Goal: Task Accomplishment & Management: Complete application form

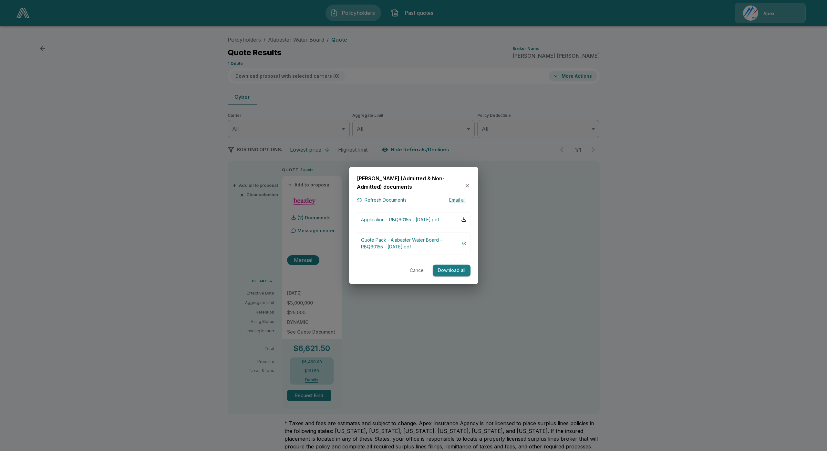
click at [467, 187] on div "Beazley (Admitted & Non-Admitted) documents" at bounding box center [414, 186] width 114 height 22
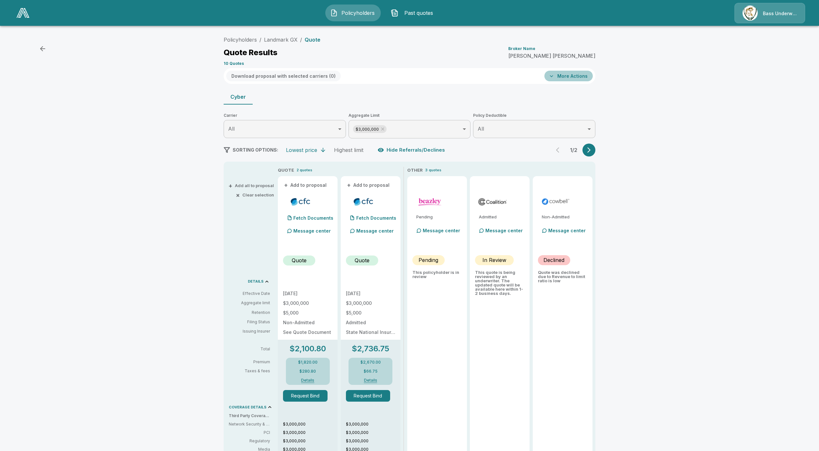
click at [576, 80] on button "More Actions" at bounding box center [568, 76] width 48 height 11
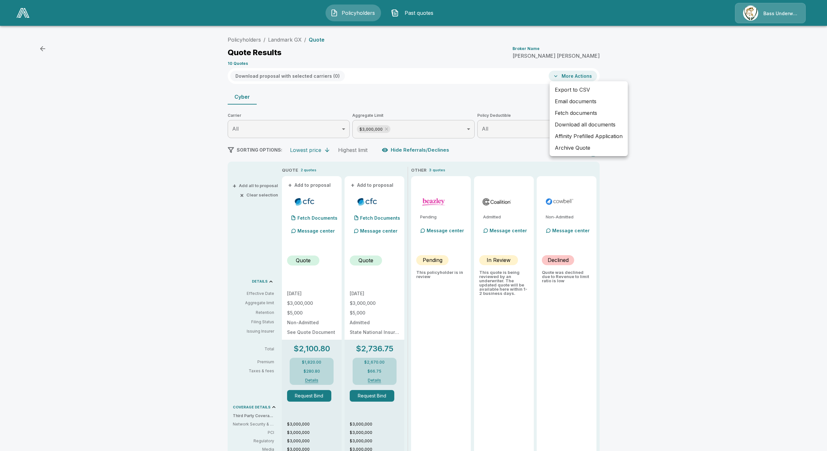
click at [588, 135] on li "Affinity Prefilled Application" at bounding box center [588, 136] width 78 height 12
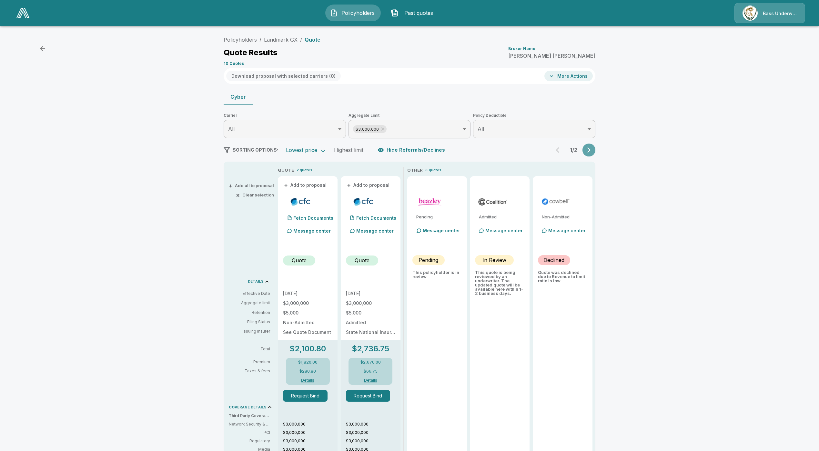
click at [591, 151] on icon "button" at bounding box center [589, 150] width 6 height 6
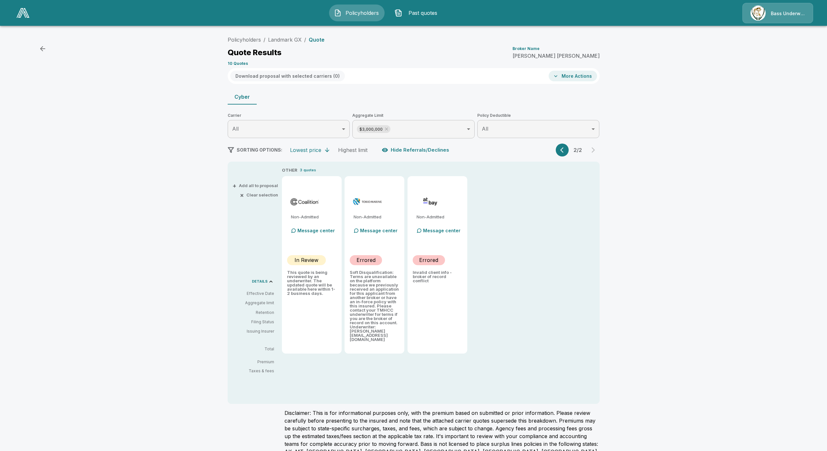
click at [433, 124] on body "Policyholders Past quotes Bass Underwriters Policyholders / Landmark GX / Quote…" at bounding box center [413, 247] width 827 height 494
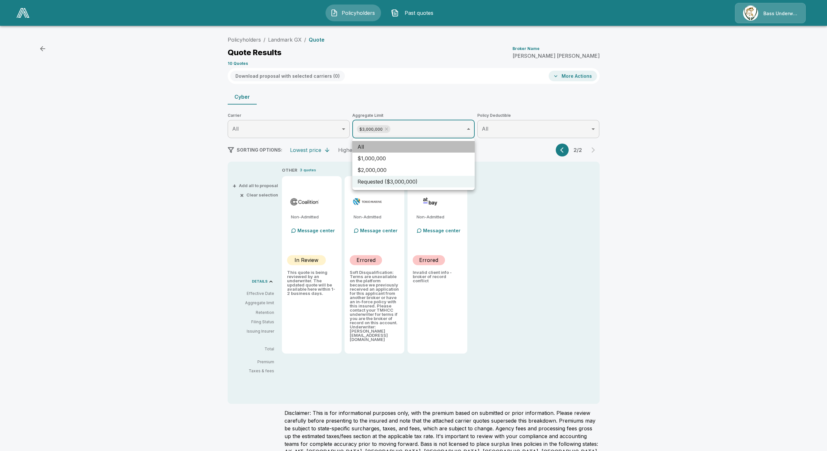
click at [425, 148] on li "All" at bounding box center [413, 147] width 122 height 12
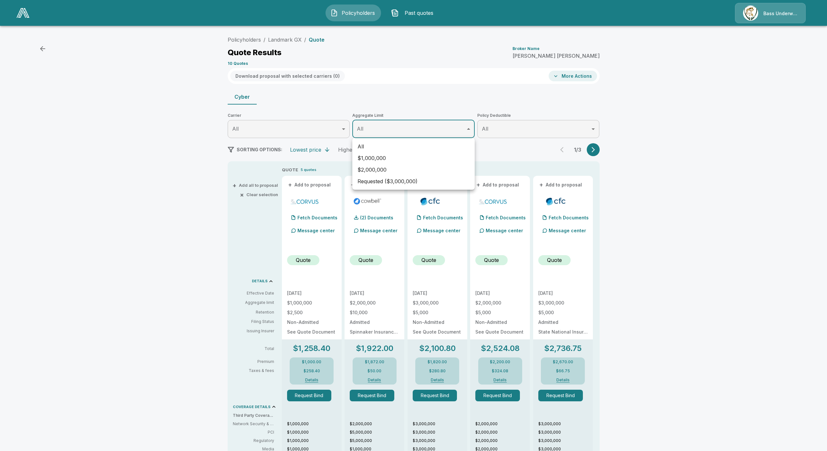
click at [593, 151] on div at bounding box center [413, 225] width 827 height 451
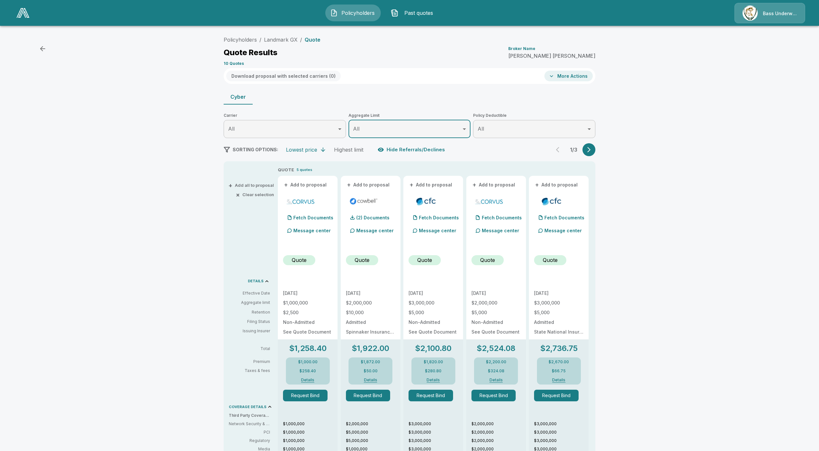
click at [591, 151] on icon "button" at bounding box center [588, 149] width 3 height 5
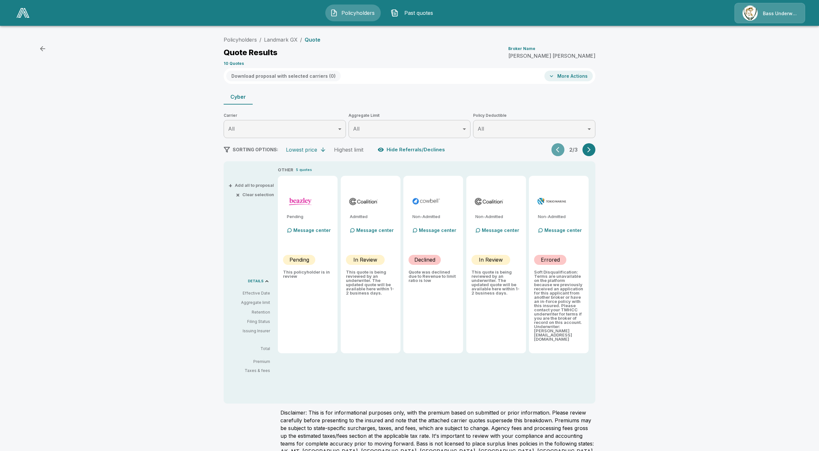
click at [562, 150] on icon "button" at bounding box center [559, 150] width 6 height 6
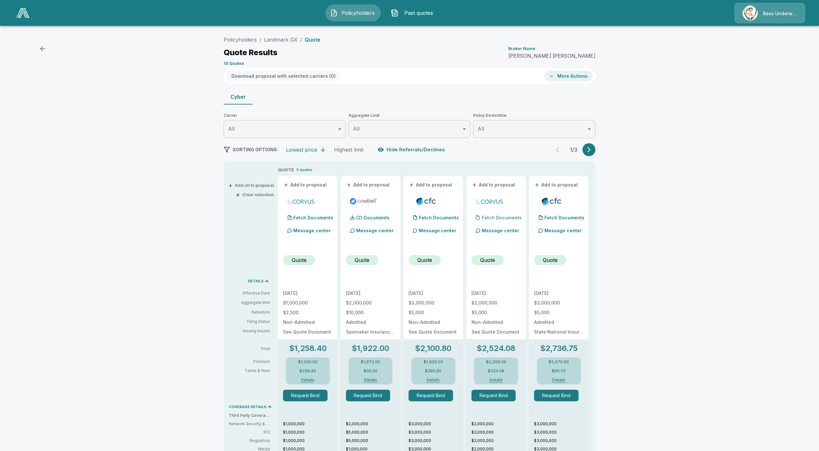
click at [512, 217] on p "Fetch Documents" at bounding box center [502, 218] width 40 height 5
click at [512, 217] on p "(1) Documents" at bounding box center [498, 218] width 32 height 5
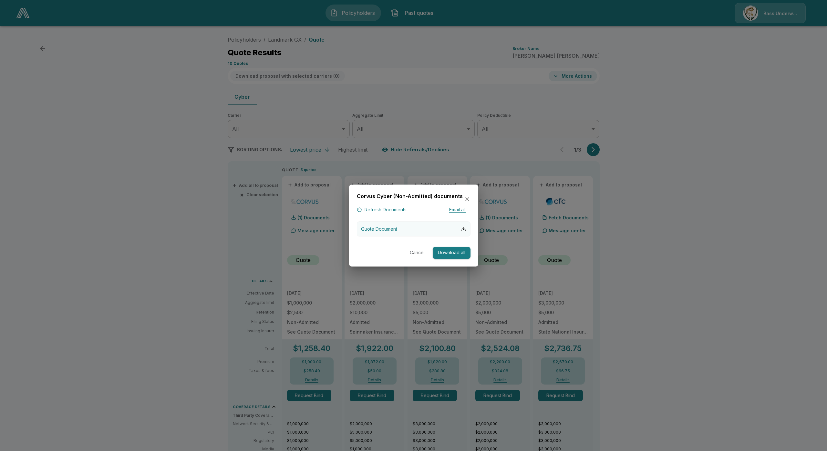
click at [417, 227] on button "Quote Document" at bounding box center [414, 228] width 114 height 15
click at [466, 198] on icon "button" at bounding box center [467, 199] width 4 height 4
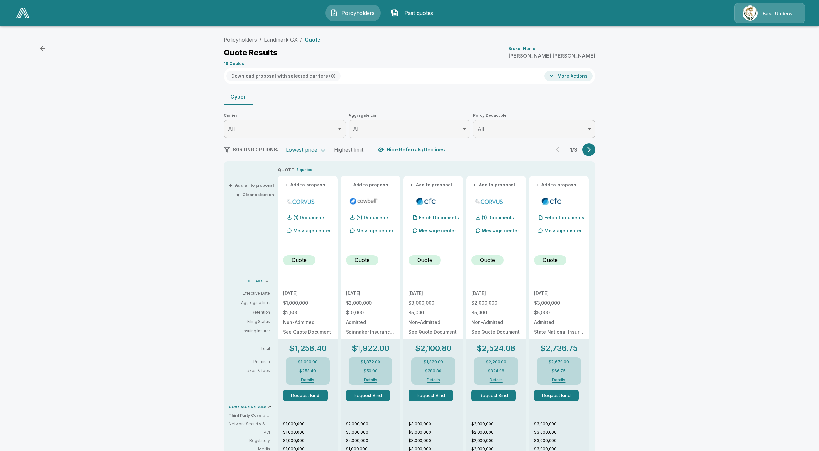
click at [592, 148] on icon "button" at bounding box center [589, 150] width 6 height 6
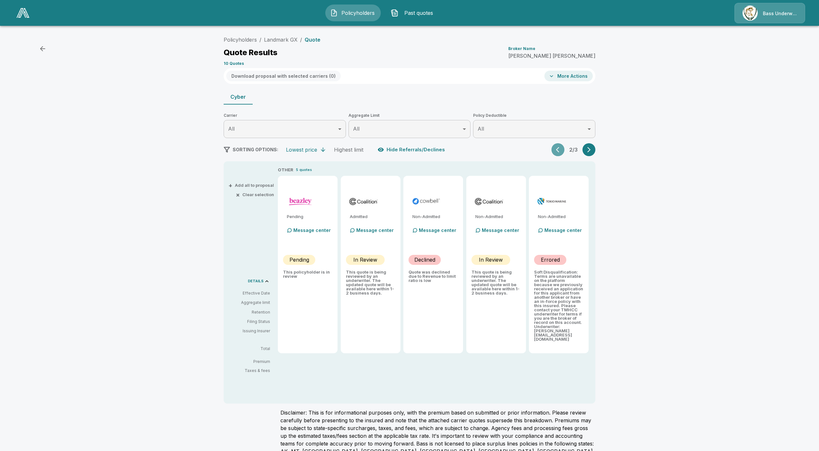
click at [563, 156] on button "button" at bounding box center [558, 149] width 13 height 13
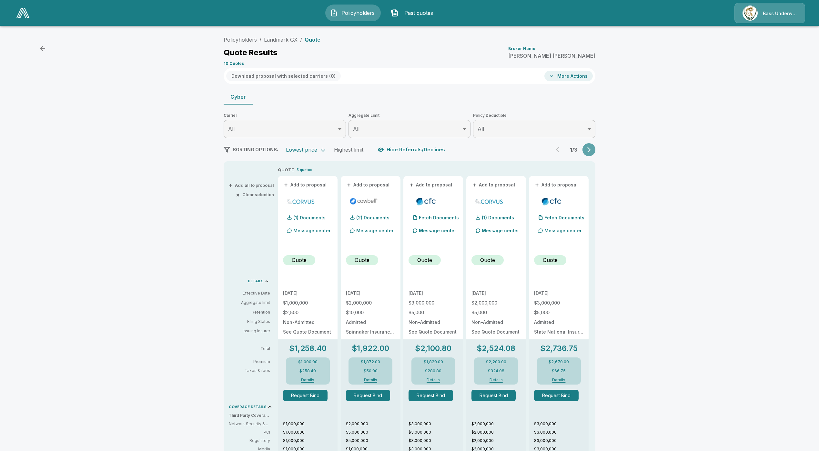
click at [595, 153] on button "button" at bounding box center [589, 149] width 13 height 13
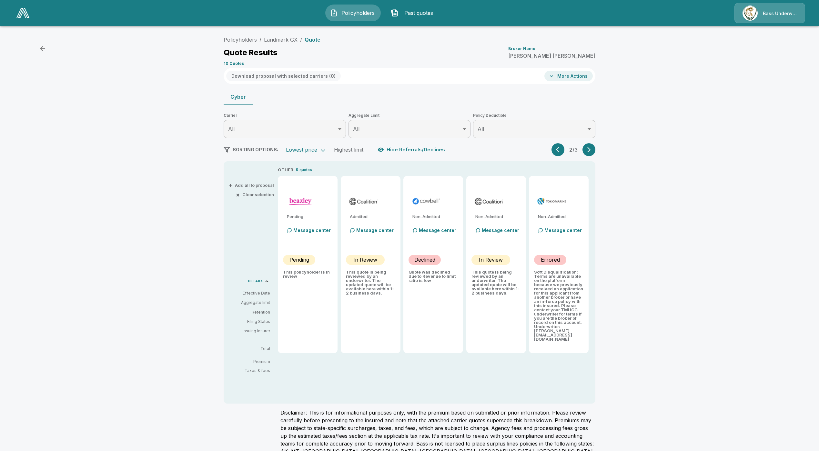
click at [555, 147] on div "SORTING OPTIONS: Lowest price Highest limit Hide Referrals/Declines 2 / 3" at bounding box center [410, 149] width 372 height 13
click at [567, 147] on div "2 / 3" at bounding box center [574, 149] width 44 height 13
click at [565, 147] on button "button" at bounding box center [558, 149] width 13 height 13
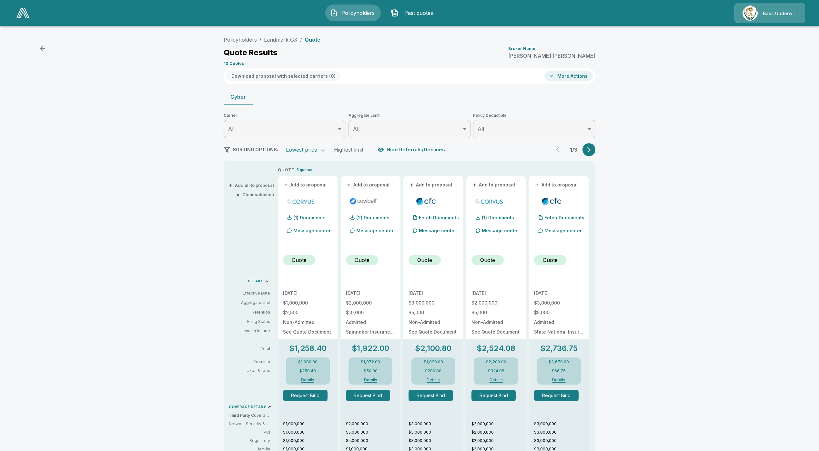
click at [590, 156] on div "Policyholders / Landmark GX / Quote Quote Results Broker Name D. GRAY COLLIER 1…" at bounding box center [409, 362] width 387 height 658
click at [592, 151] on icon "button" at bounding box center [589, 150] width 6 height 6
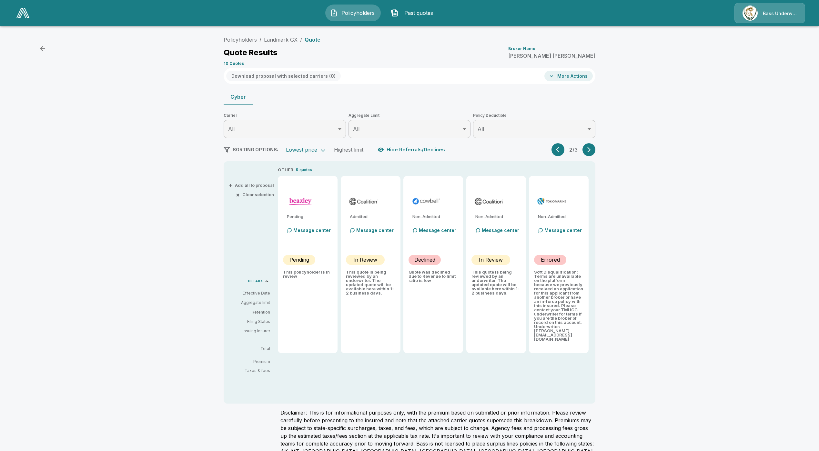
click at [558, 151] on button "button" at bounding box center [558, 149] width 13 height 13
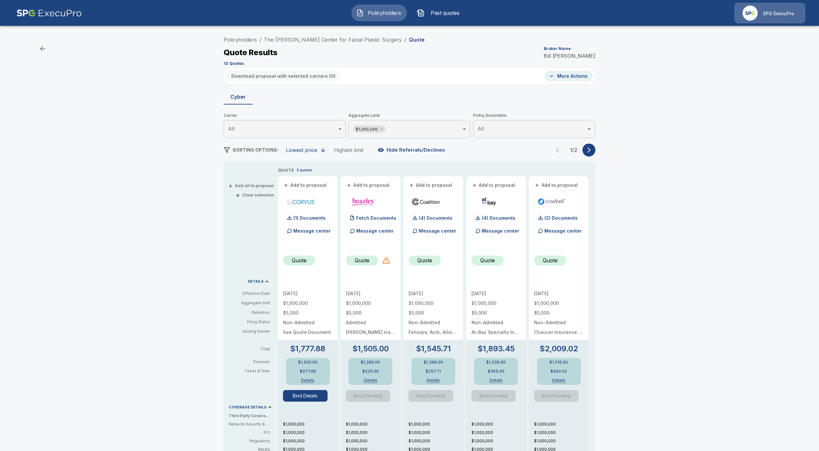
scroll to position [24, 0]
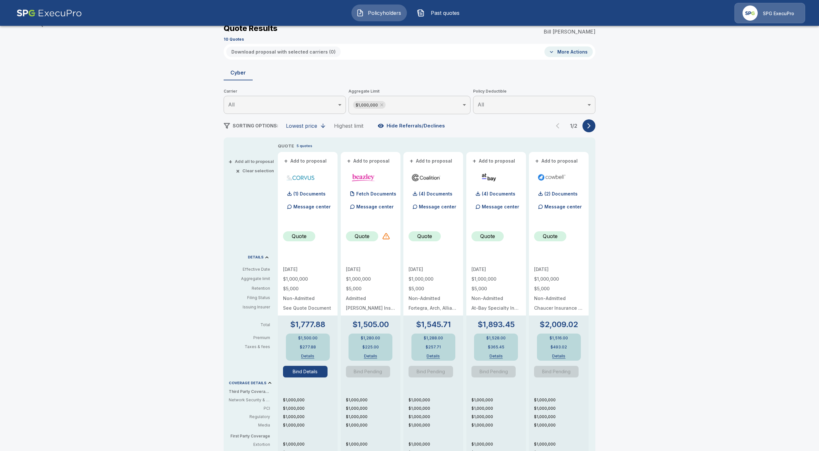
click at [389, 13] on span "Policyholders" at bounding box center [385, 13] width 36 height 8
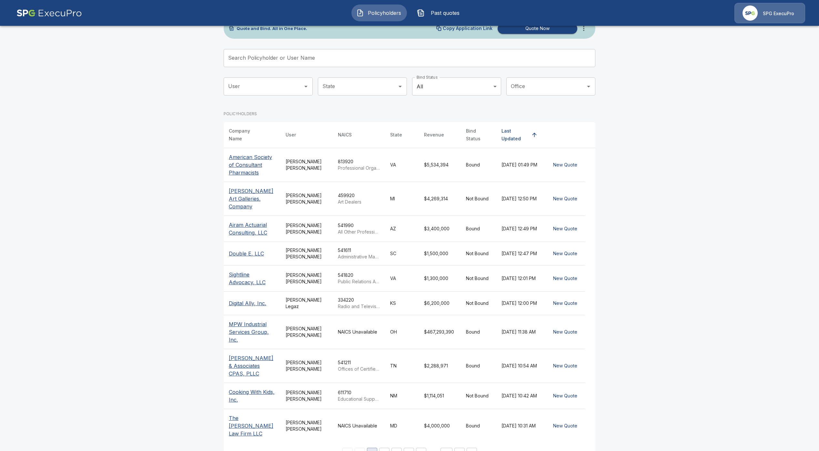
click at [245, 365] on p "Stallings & Associates CPAS, PLLC" at bounding box center [252, 365] width 46 height 23
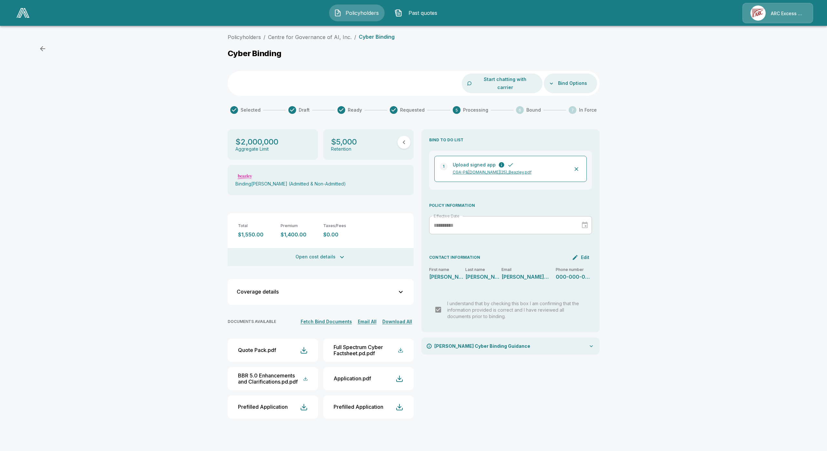
click at [329, 318] on button "Fetch Bind Documents" at bounding box center [326, 322] width 55 height 8
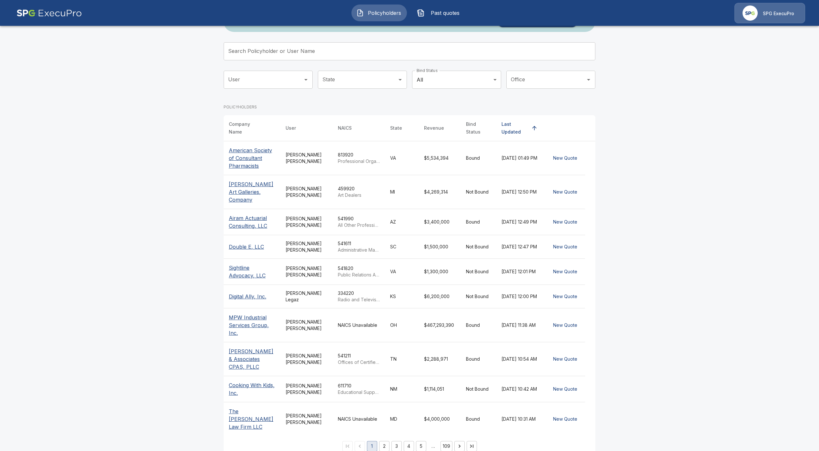
scroll to position [33, 0]
click at [253, 351] on p "[PERSON_NAME] & Associates CPAS, PLLC" at bounding box center [252, 357] width 46 height 23
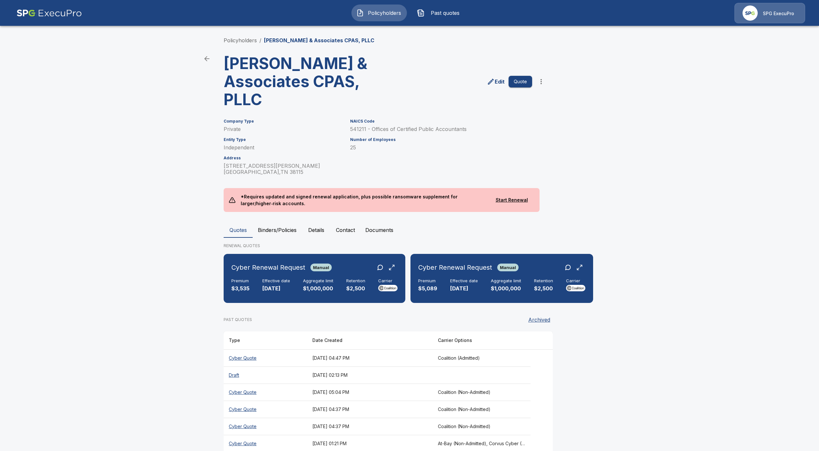
click at [239, 358] on th "Cyber Quote" at bounding box center [266, 358] width 84 height 17
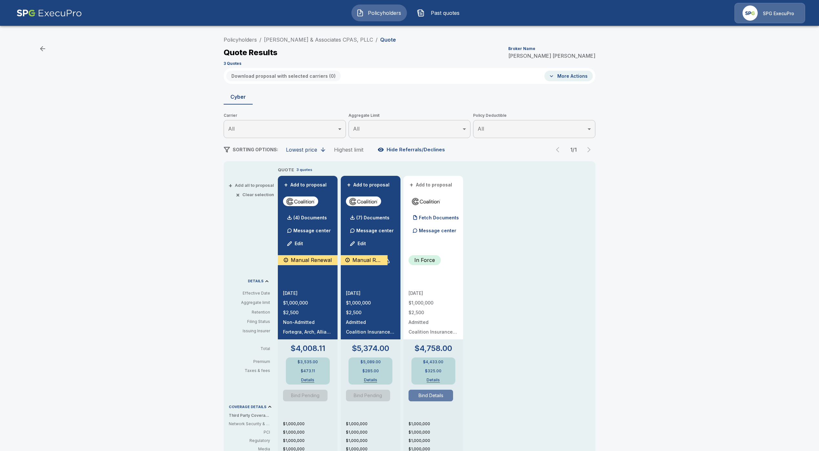
click at [436, 395] on button "Bind Details" at bounding box center [431, 396] width 45 height 12
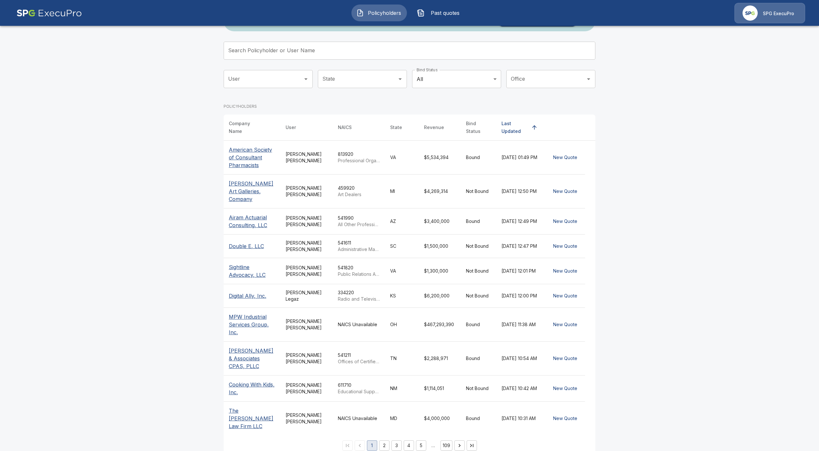
scroll to position [33, 0]
click at [398, 440] on button "3" at bounding box center [397, 445] width 10 height 10
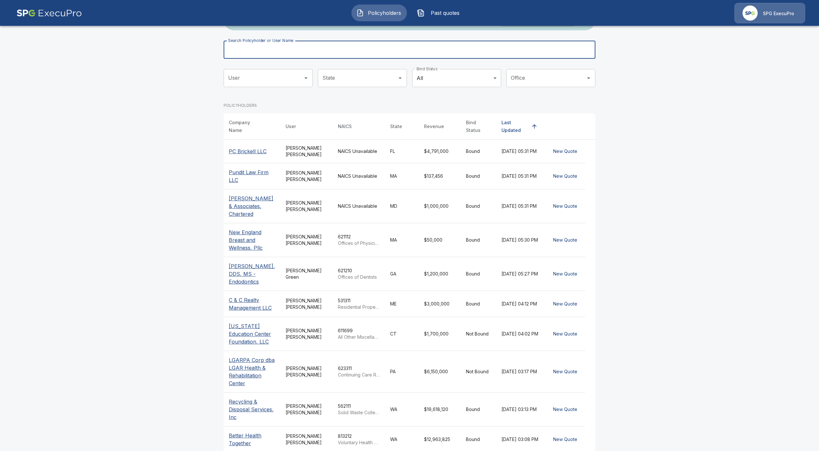
click at [274, 48] on input "Search Policyholder or User Name" at bounding box center [406, 50] width 365 height 18
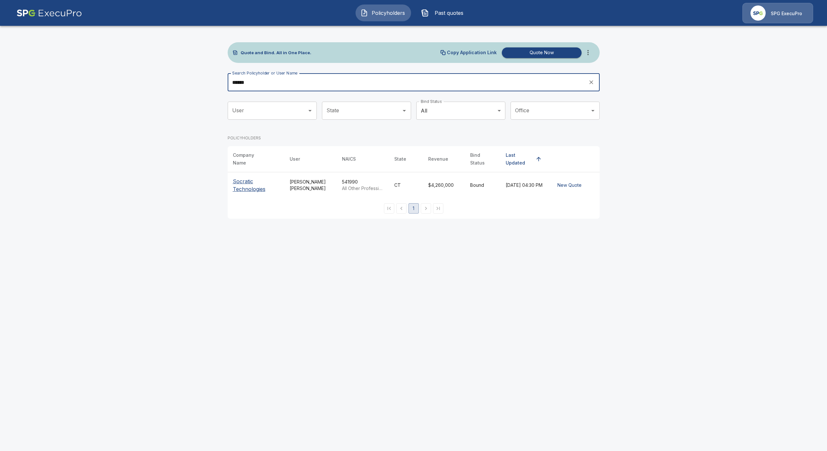
type input "******"
click at [242, 185] on p "Socratic Technologies" at bounding box center [256, 185] width 46 height 15
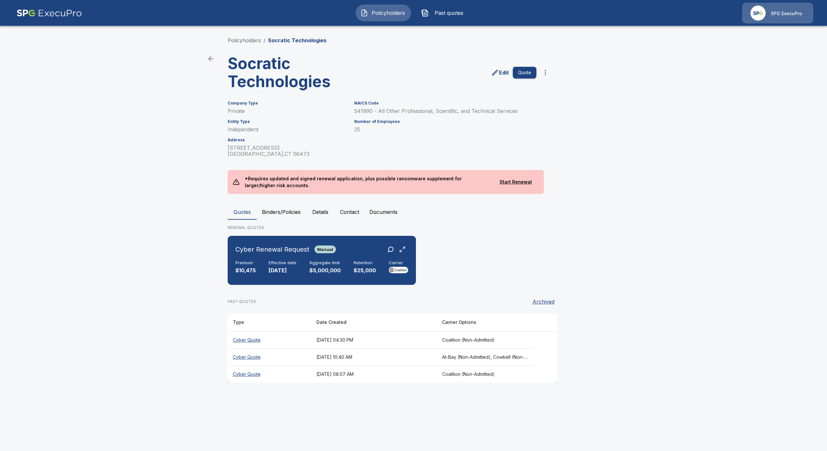
click at [254, 340] on th "Cyber Quote" at bounding box center [270, 339] width 84 height 17
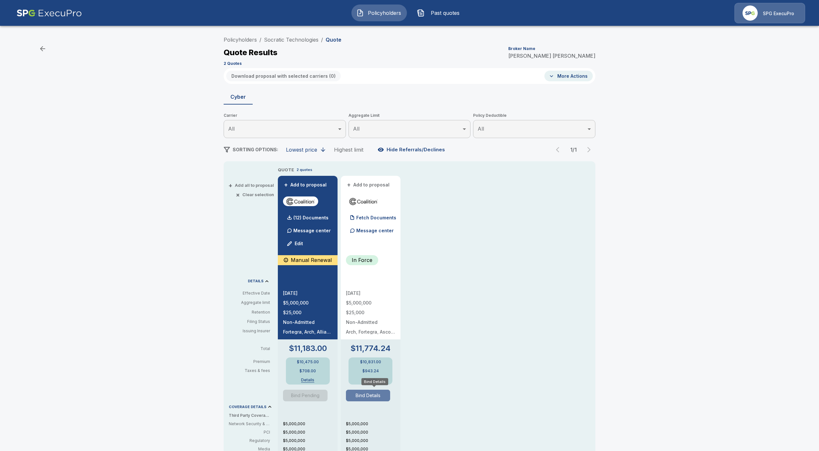
click at [359, 396] on button "Bind Details" at bounding box center [368, 396] width 45 height 12
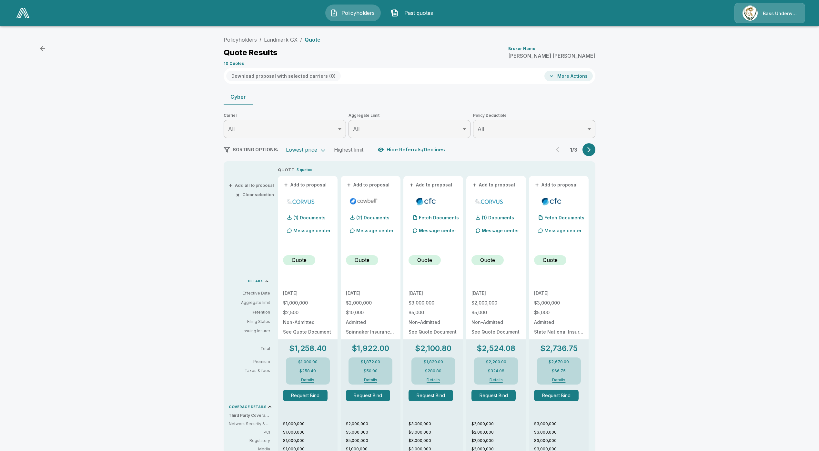
click at [255, 39] on link "Policyholders" at bounding box center [240, 39] width 33 height 6
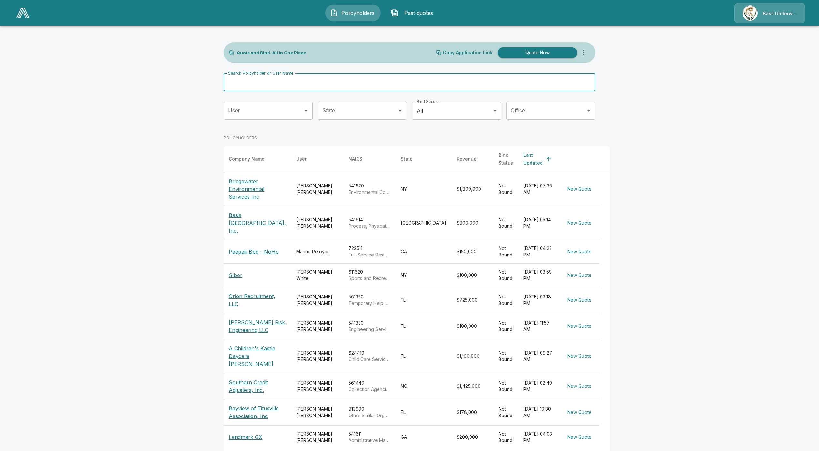
click at [309, 85] on input "Search Policyholder or User Name" at bounding box center [406, 82] width 365 height 18
drag, startPoint x: 167, startPoint y: 196, endPoint x: 211, endPoint y: 199, distance: 44.0
click at [168, 195] on main "Quote and Bind. All in One Place. Copy Application Link Quote Now Search Policy…" at bounding box center [409, 238] width 819 height 477
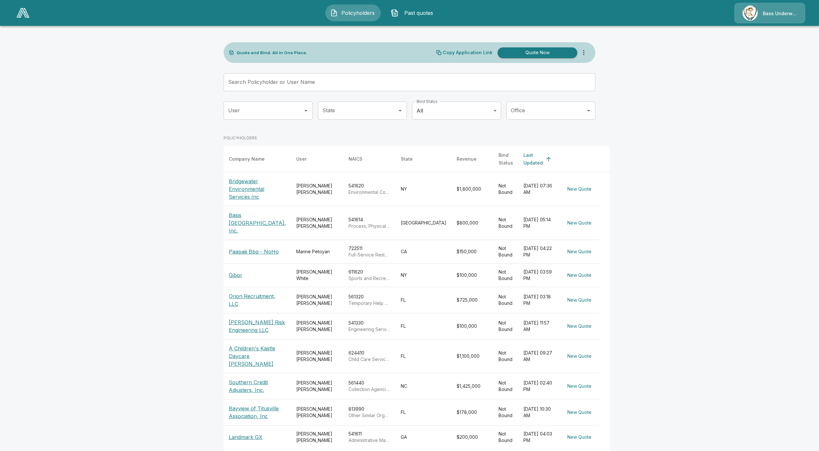
click at [253, 180] on p "Bridgewater Environmental Services Inc" at bounding box center [257, 189] width 57 height 23
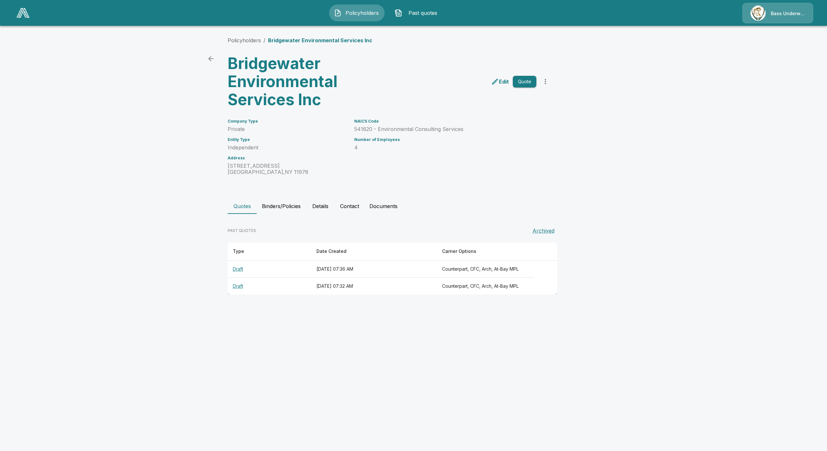
click at [241, 283] on th "Draft" at bounding box center [270, 286] width 84 height 17
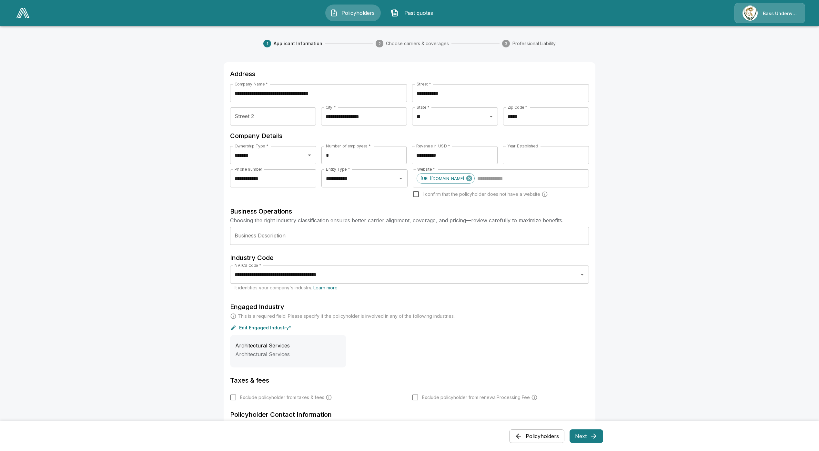
click at [596, 437] on icon "button" at bounding box center [593, 436] width 5 height 5
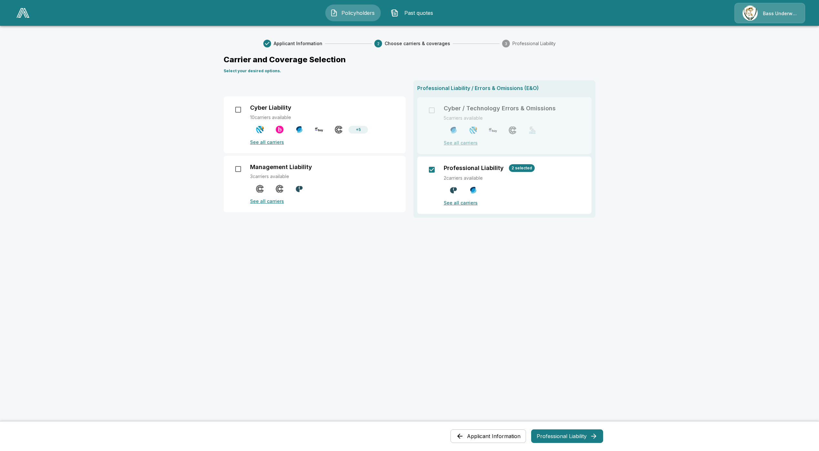
click at [452, 201] on p "See all carriers" at bounding box center [514, 202] width 140 height 7
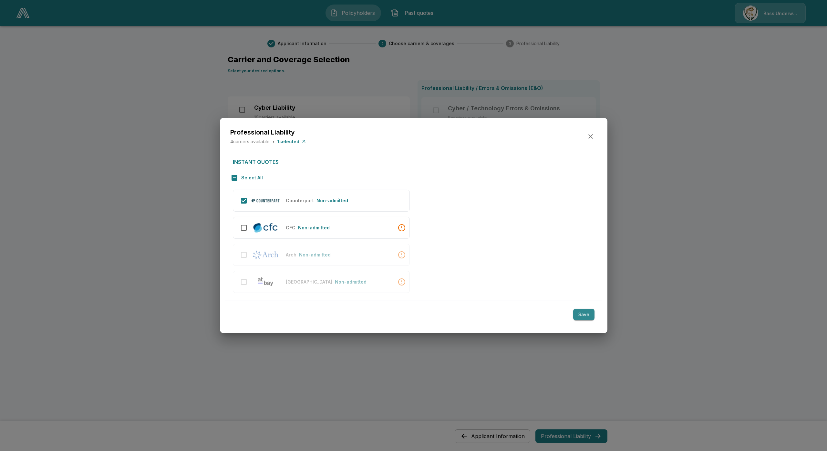
click at [590, 318] on button "Save" at bounding box center [583, 315] width 21 height 12
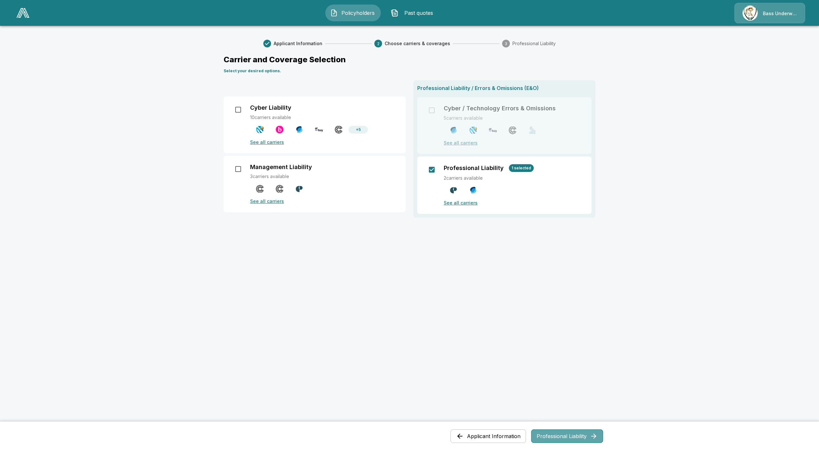
click at [569, 440] on button "Professional Liability" at bounding box center [567, 437] width 72 height 14
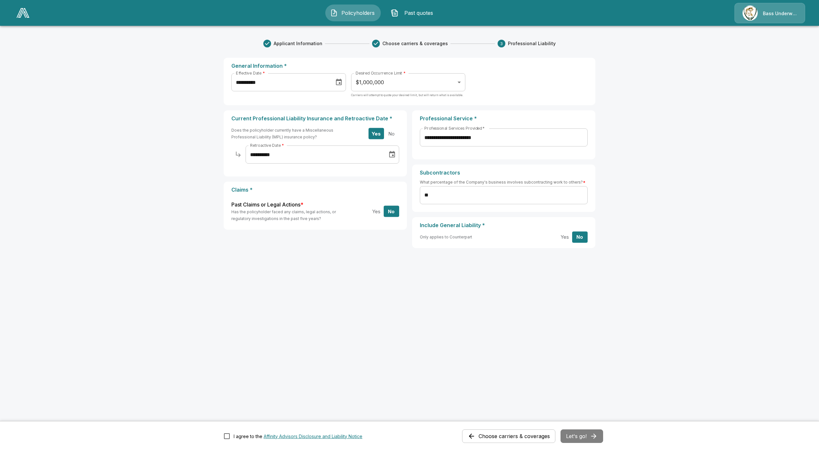
click at [499, 435] on button "Choose carriers & coverages" at bounding box center [508, 437] width 93 height 14
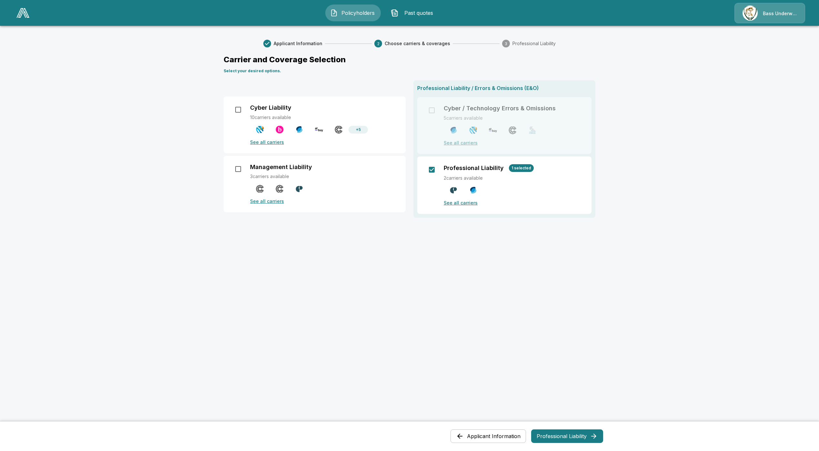
drag, startPoint x: 469, startPoint y: 368, endPoint x: 471, endPoint y: 377, distance: 8.6
click at [469, 369] on div "Carrier and Coverage Selection Select your desired options. Cyber Liability 10 …" at bounding box center [410, 279] width 372 height 451
click at [485, 438] on button "Applicant Information" at bounding box center [489, 437] width 76 height 14
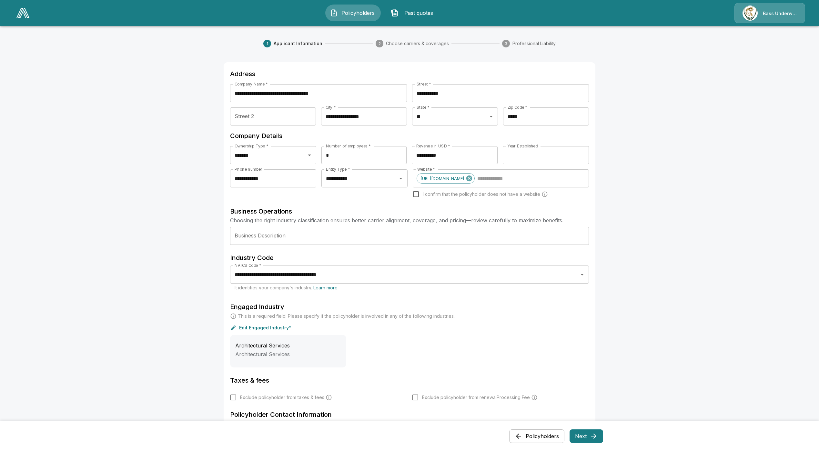
click at [591, 438] on button "Next" at bounding box center [587, 437] width 34 height 14
